Goal: Task Accomplishment & Management: Complete application form

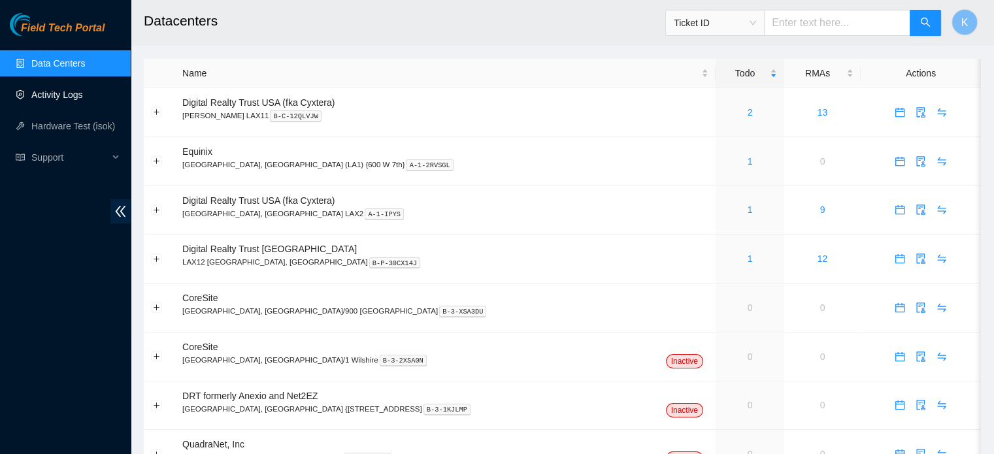
click at [54, 95] on link "Activity Logs" at bounding box center [57, 94] width 52 height 10
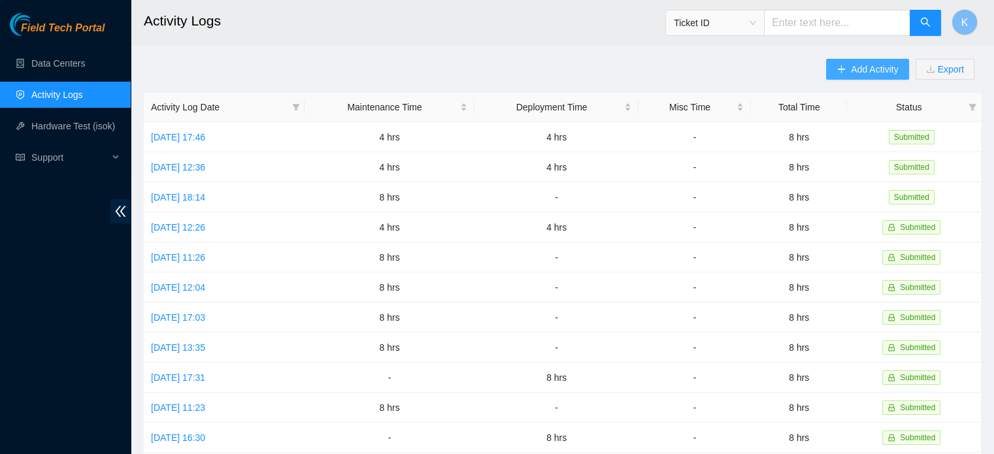
click at [854, 71] on span "Add Activity" at bounding box center [874, 69] width 47 height 14
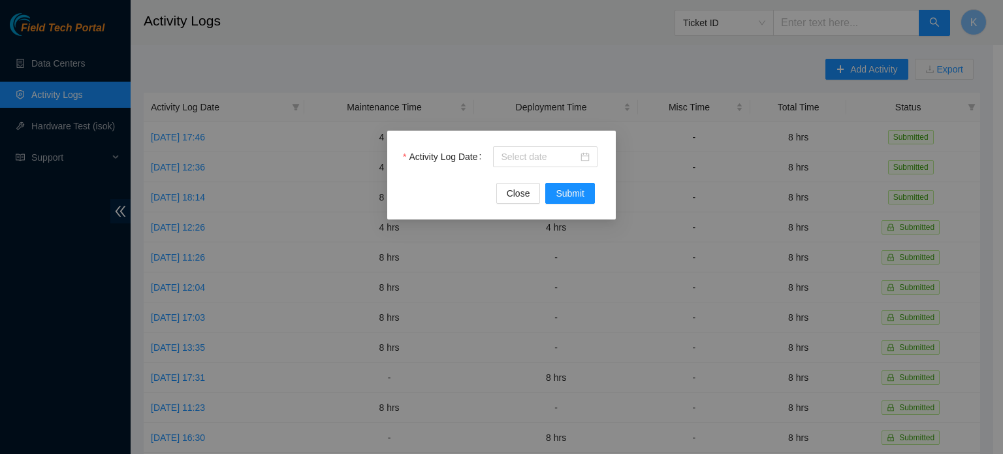
click at [513, 161] on input "Activity Log Date" at bounding box center [539, 157] width 77 height 14
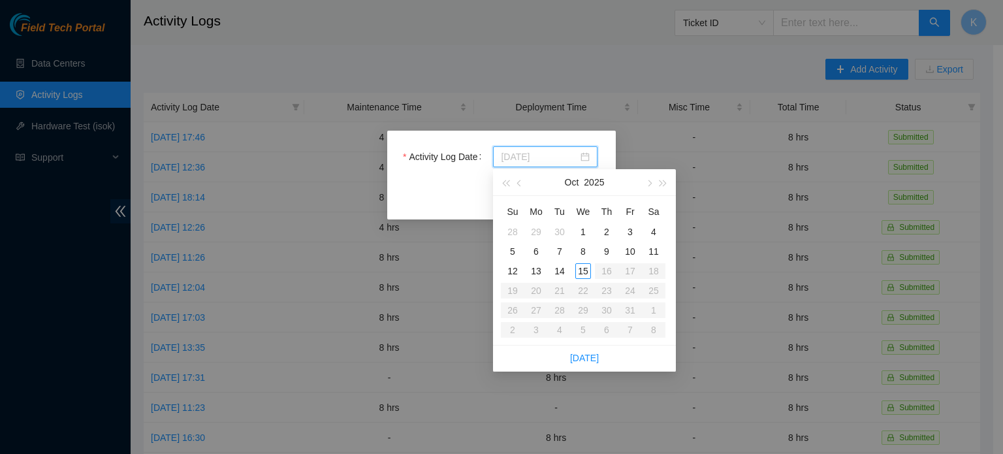
type input "2025-10-14"
click at [560, 269] on div "14" at bounding box center [560, 271] width 16 height 16
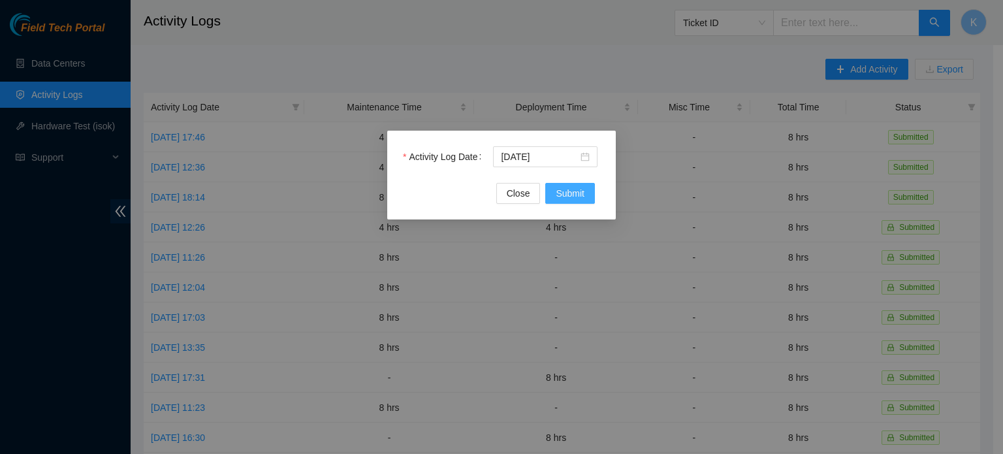
click at [574, 193] on span "Submit" at bounding box center [570, 193] width 29 height 14
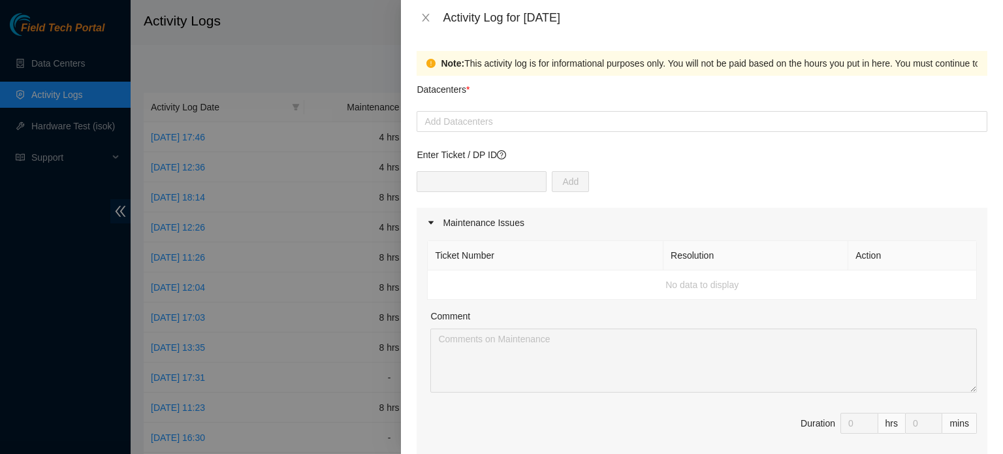
click at [489, 120] on div at bounding box center [702, 122] width 564 height 16
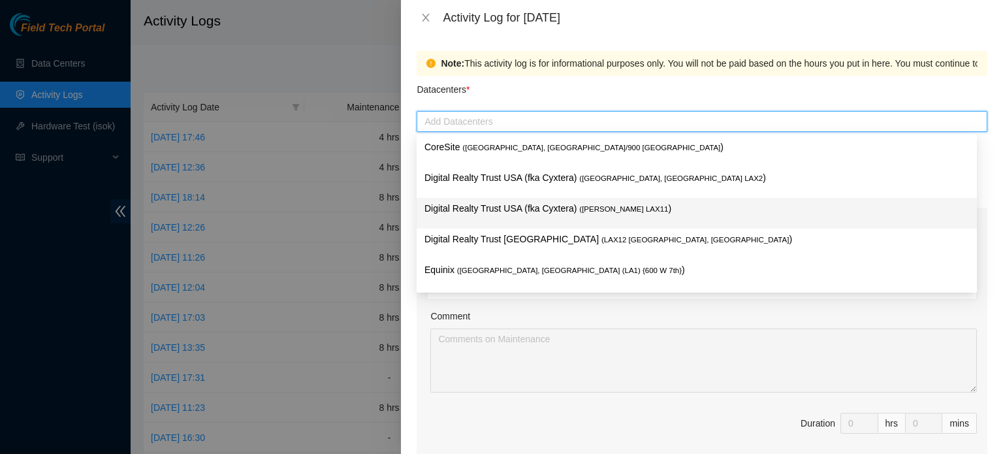
click at [485, 209] on p "Digital Realty Trust USA (fka Cyxtera) ( NASH LAX11 )" at bounding box center [697, 208] width 545 height 15
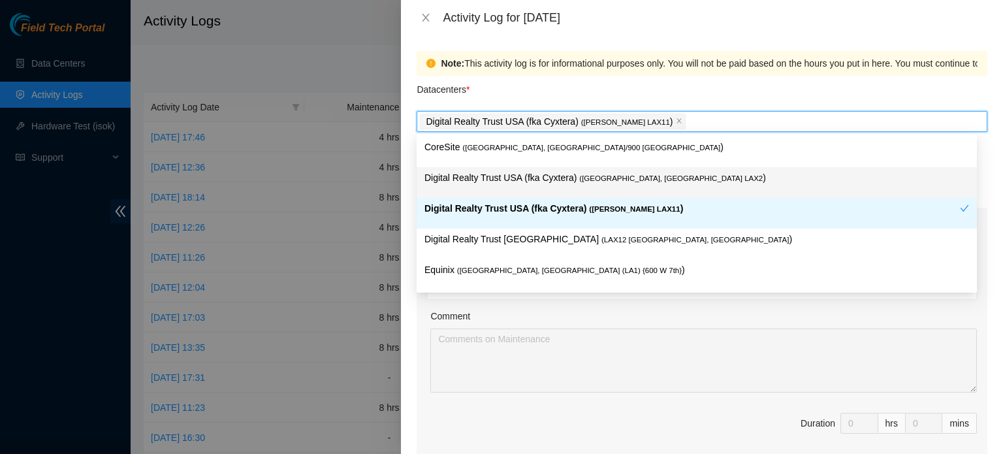
click at [700, 93] on div "Datacenters *" at bounding box center [702, 93] width 571 height 35
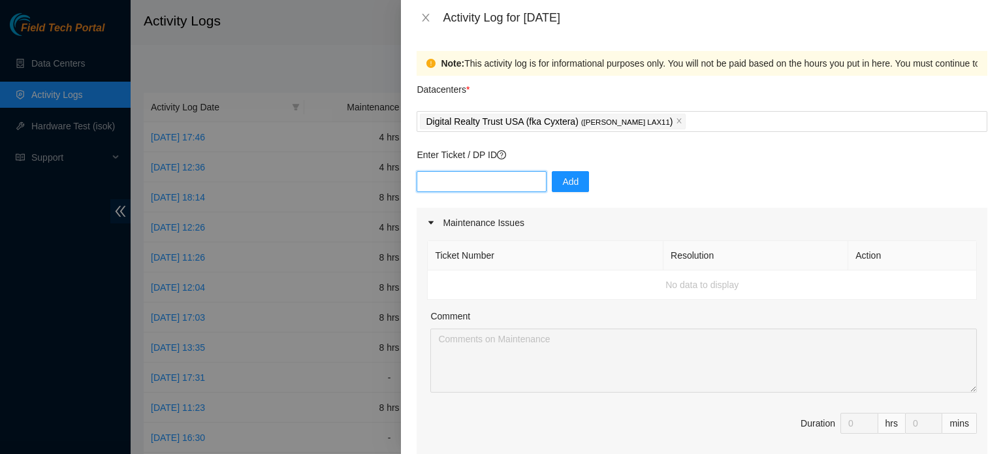
click at [523, 182] on input "text" at bounding box center [482, 181] width 130 height 21
type input "DP79759"
click at [562, 184] on span "Add" at bounding box center [570, 181] width 16 height 14
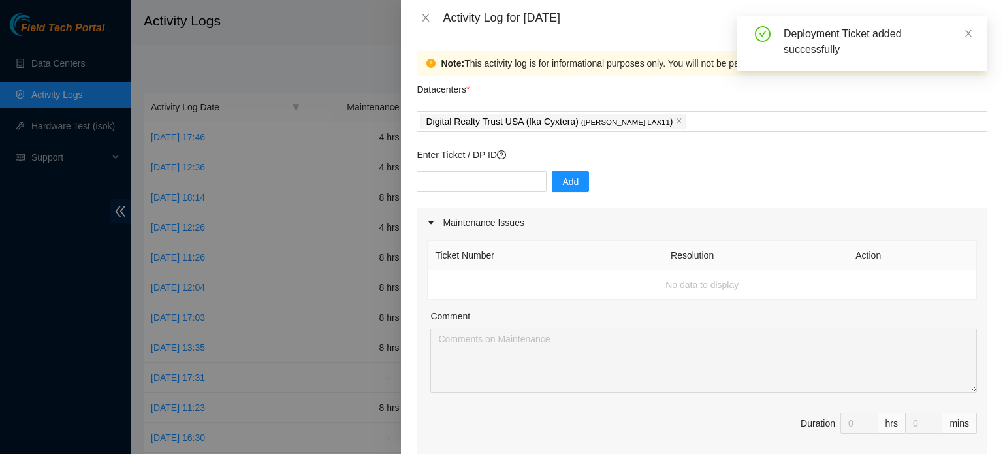
click at [967, 35] on icon "close" at bounding box center [968, 33] width 7 height 7
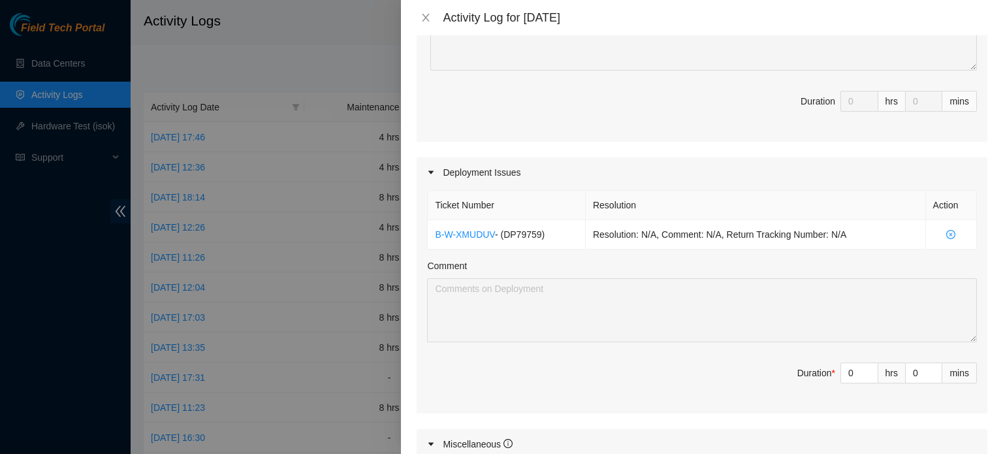
scroll to position [348, 0]
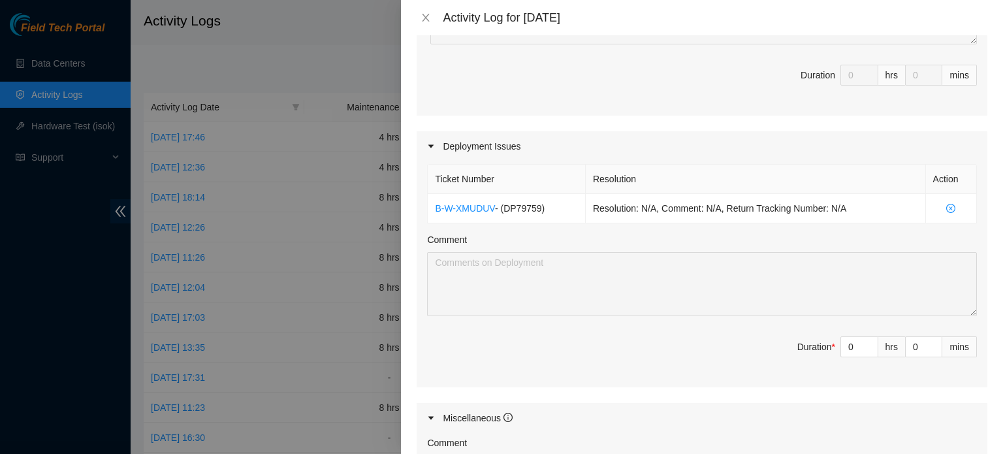
click at [845, 348] on input "0" at bounding box center [859, 347] width 37 height 20
type input "0"
type input "8"
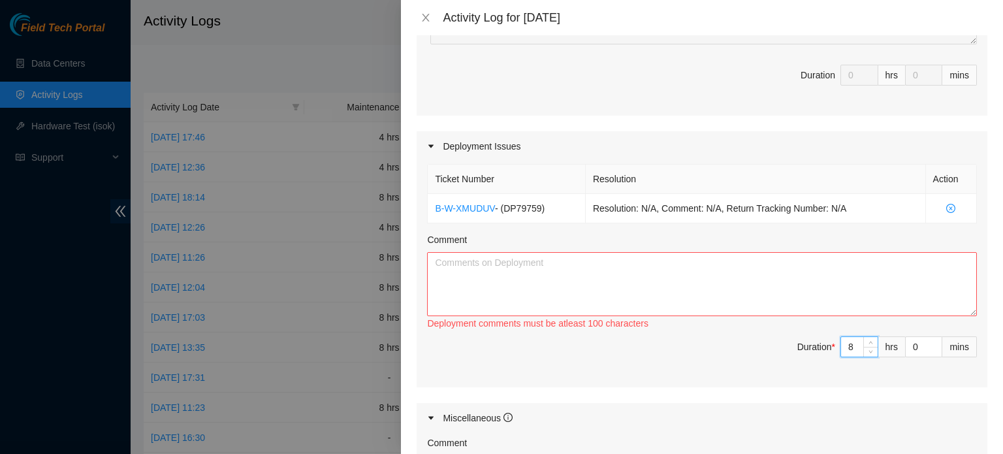
type input "8"
click at [743, 253] on textarea "Comment" at bounding box center [702, 284] width 550 height 64
type textarea "0"
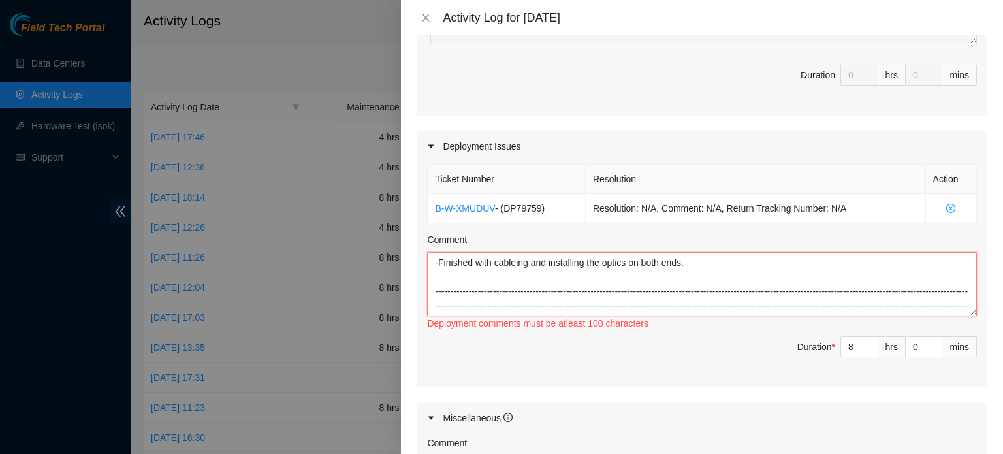
scroll to position [25, 0]
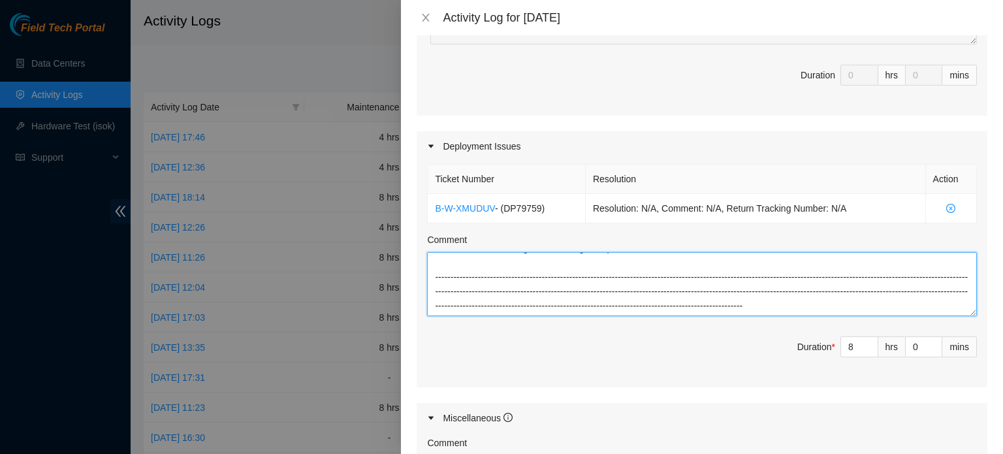
type textarea "-Finished with cableing and installing the optics on both ends. ---------------…"
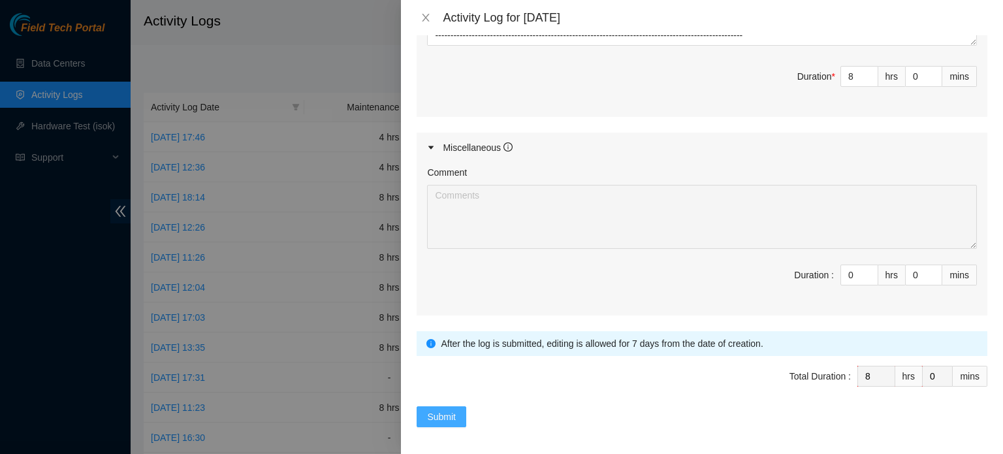
click at [455, 410] on span "Submit" at bounding box center [441, 417] width 29 height 14
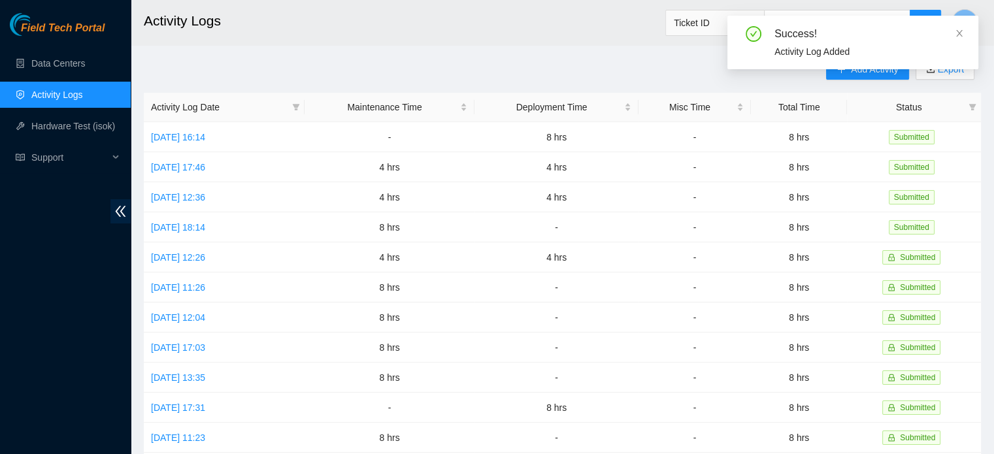
click at [50, 90] on link "Activity Logs" at bounding box center [57, 94] width 52 height 10
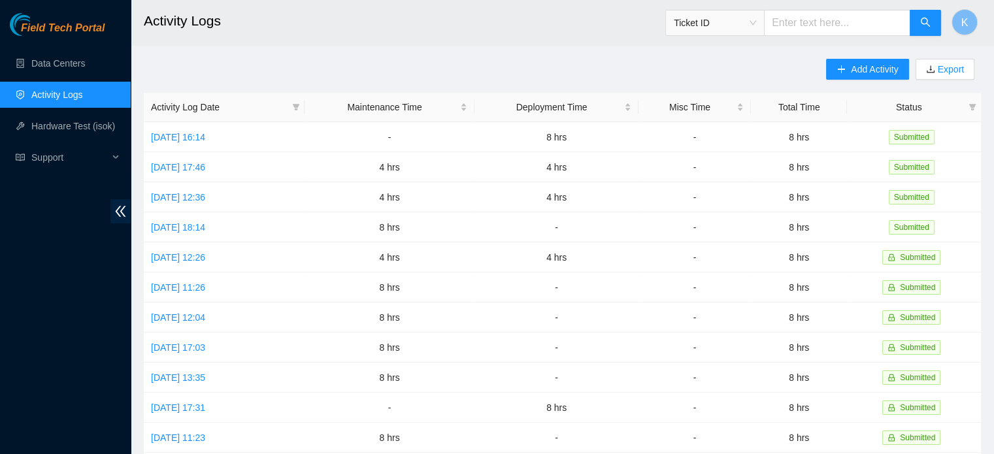
click at [62, 100] on link "Activity Logs" at bounding box center [57, 94] width 52 height 10
click at [883, 71] on span "Add Activity" at bounding box center [874, 69] width 47 height 14
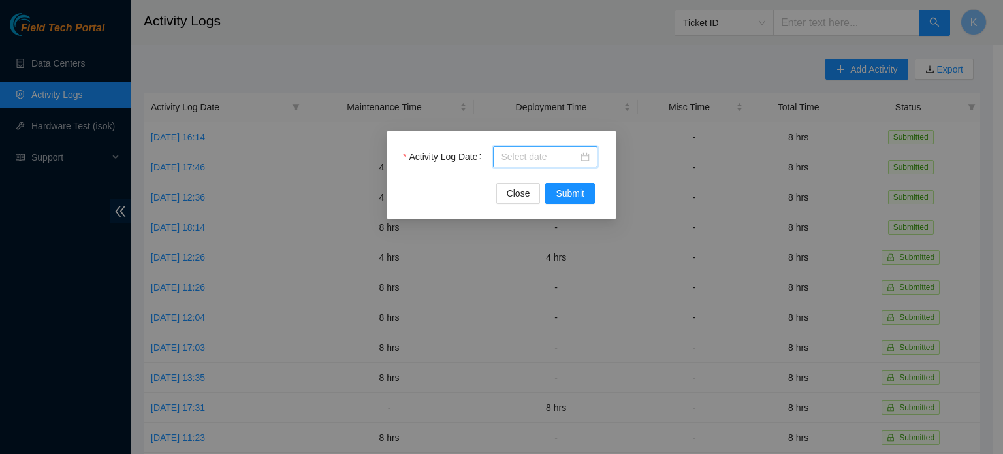
click at [517, 151] on input "Activity Log Date" at bounding box center [539, 157] width 77 height 14
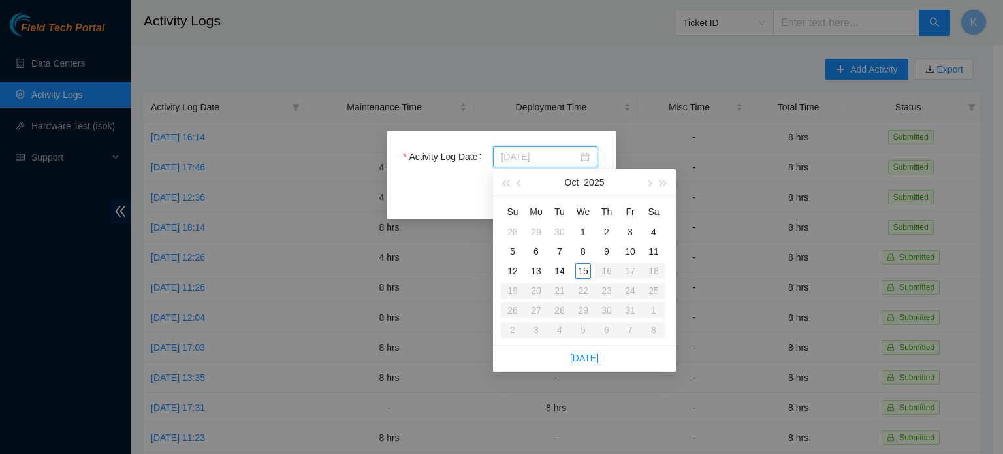
type input "2025-10-15"
click at [585, 268] on div "15" at bounding box center [583, 271] width 16 height 16
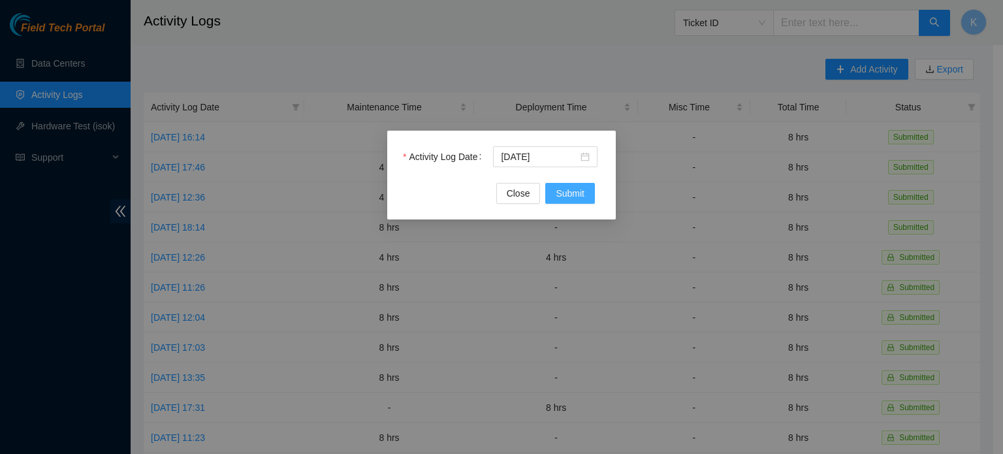
click at [572, 190] on span "Submit" at bounding box center [570, 193] width 29 height 14
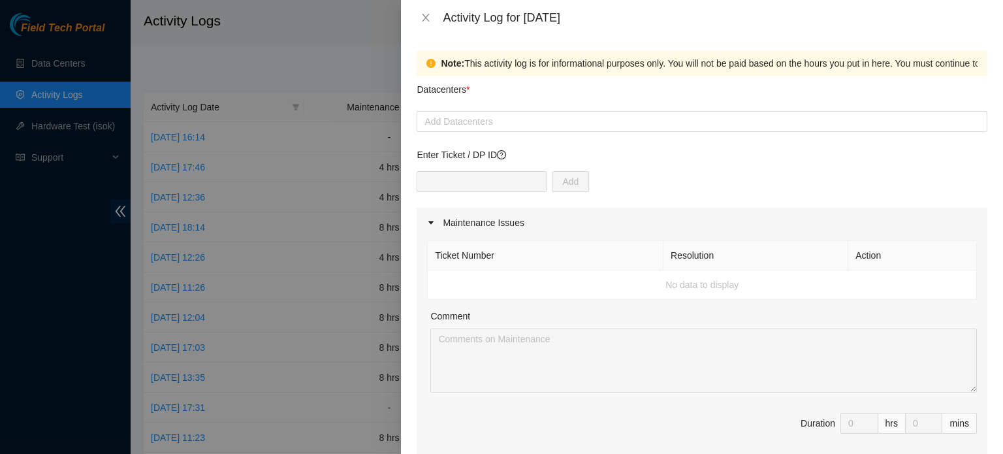
click at [492, 122] on div at bounding box center [702, 122] width 564 height 16
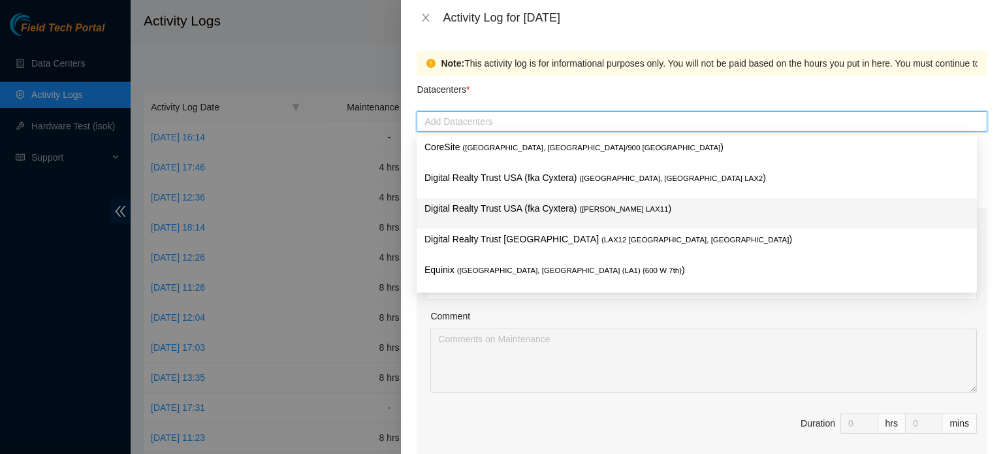
click at [475, 208] on p "Digital Realty Trust USA (fka Cyxtera) ( NASH LAX11 )" at bounding box center [697, 208] width 545 height 15
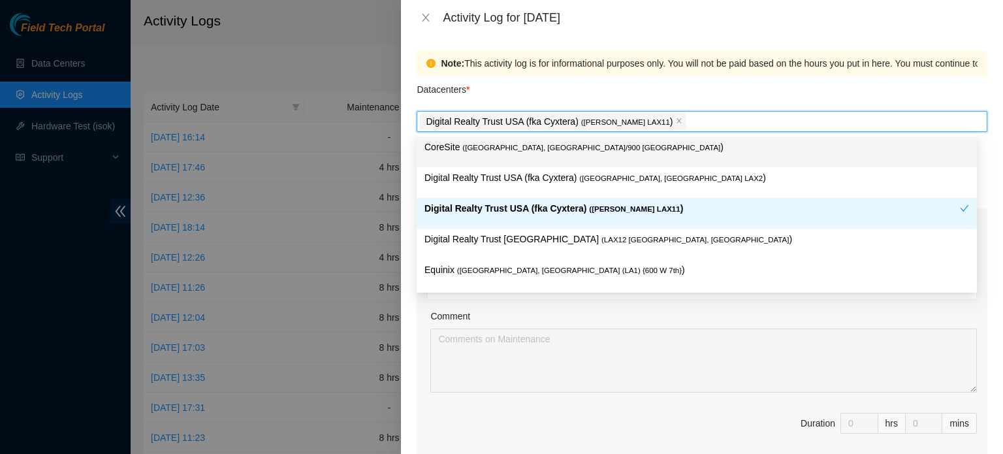
click at [670, 91] on div "Datacenters *" at bounding box center [702, 93] width 571 height 35
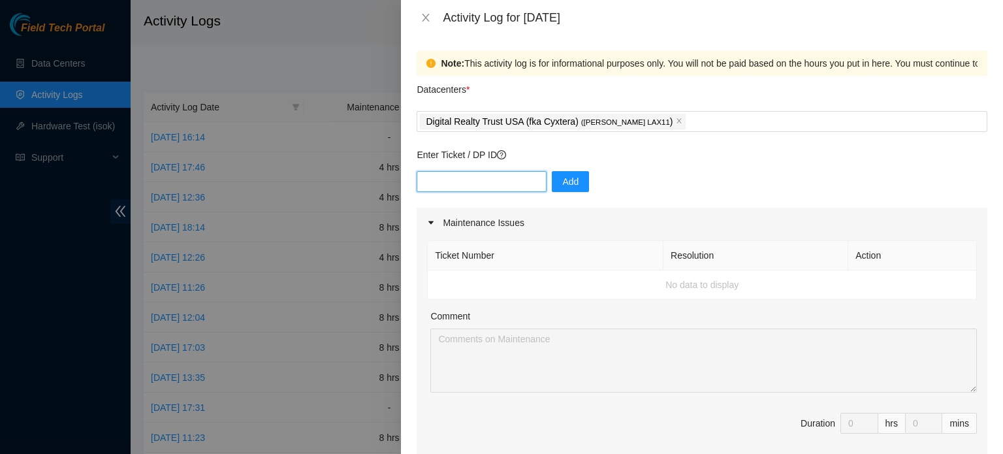
click at [498, 181] on input "text" at bounding box center [482, 181] width 130 height 21
type input "DP79759"
click at [567, 185] on span "Add" at bounding box center [570, 181] width 16 height 14
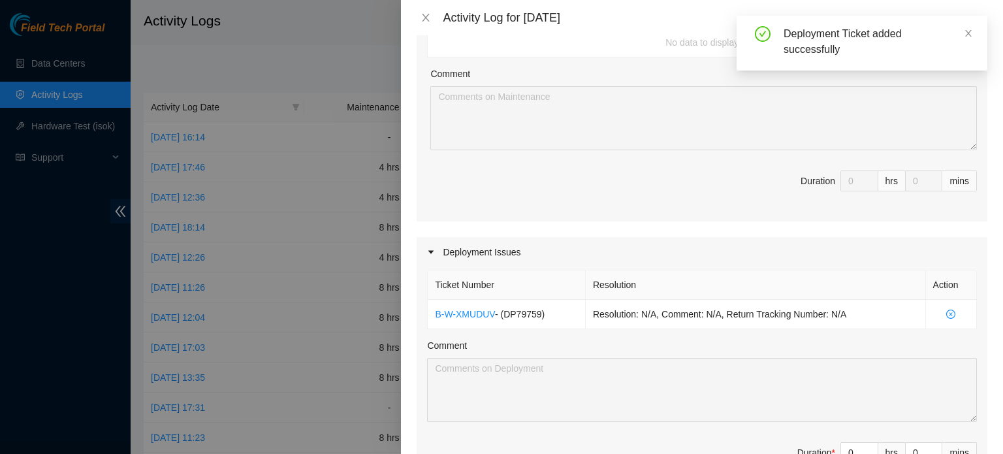
scroll to position [368, 0]
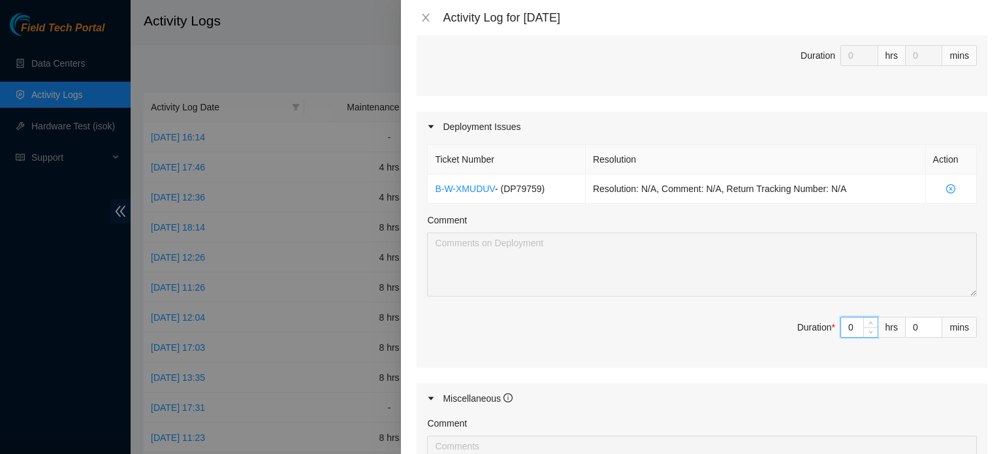
click at [844, 326] on input "0" at bounding box center [859, 327] width 37 height 20
type input "8"
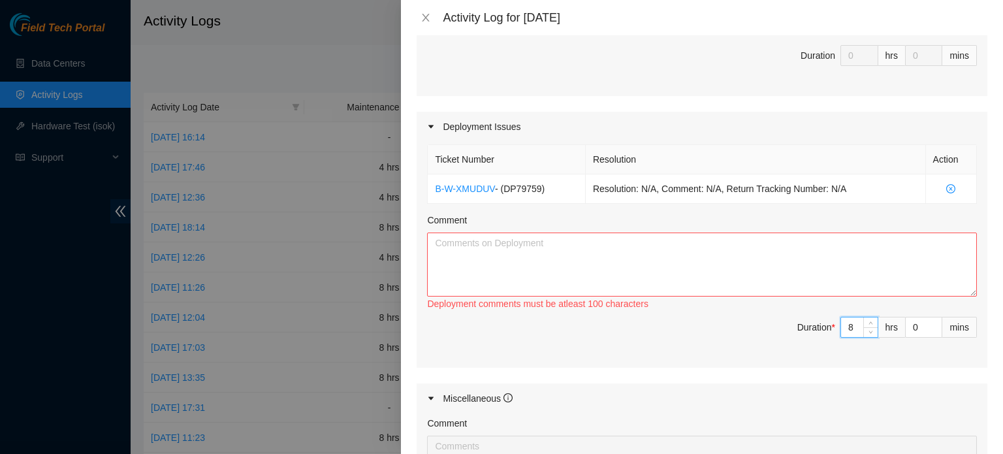
type input "8"
click at [635, 242] on textarea "Comment" at bounding box center [702, 265] width 550 height 64
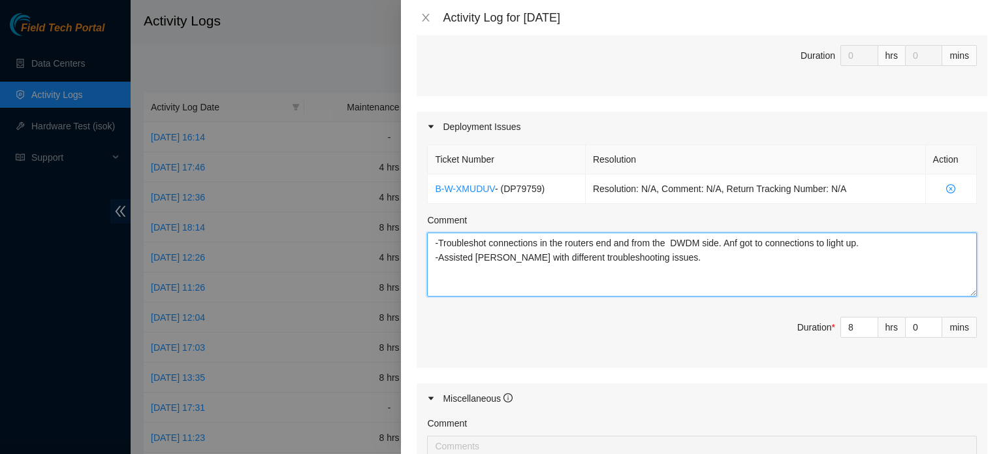
type textarea "-Troubleshot connections in the routers end and from the DWDM side. Anf got to …"
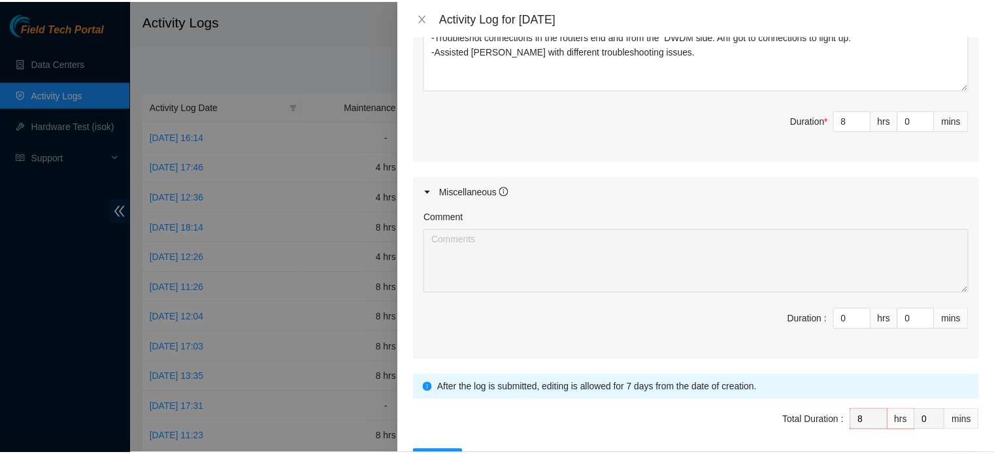
scroll to position [619, 0]
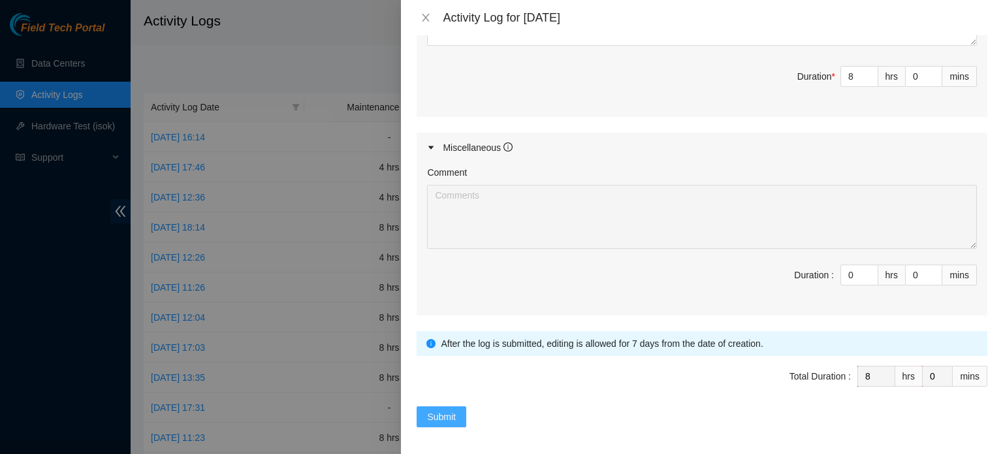
click at [444, 414] on span "Submit" at bounding box center [441, 417] width 29 height 14
